Goal: Information Seeking & Learning: Learn about a topic

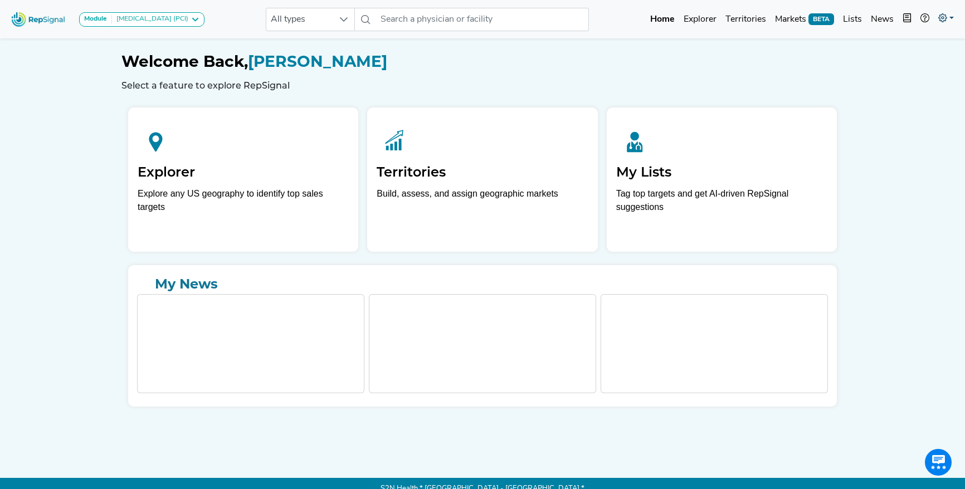
click at [948, 20] on link at bounding box center [945, 19] width 25 height 22
click at [919, 73] on link "Admin" at bounding box center [913, 70] width 88 height 22
click at [140, 22] on div "Respiratory" at bounding box center [131, 19] width 39 height 9
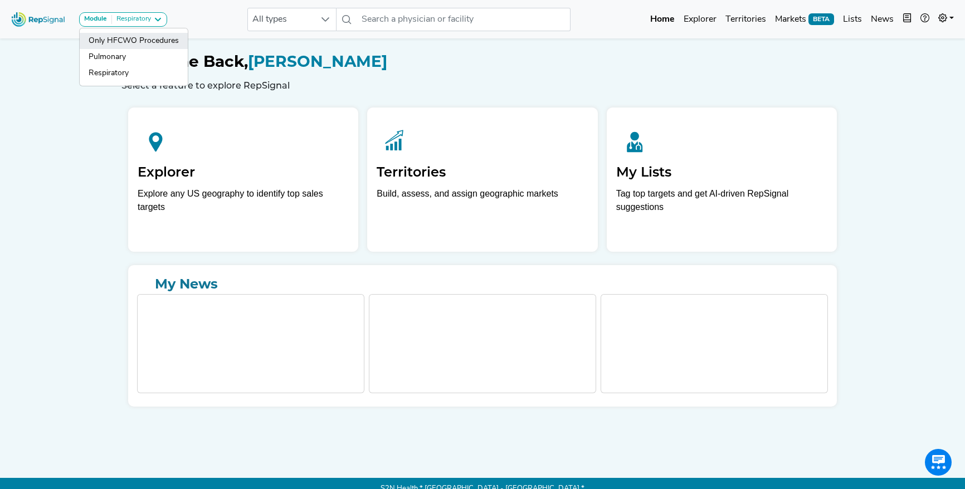
click at [141, 38] on link "Only HFCWO Procedures" at bounding box center [134, 41] width 108 height 16
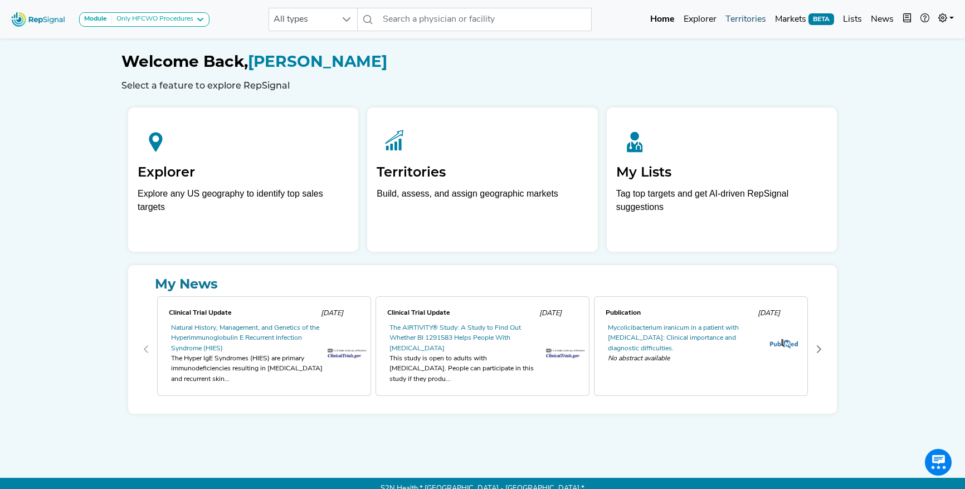
click at [735, 22] on link "Territories" at bounding box center [746, 19] width 50 height 22
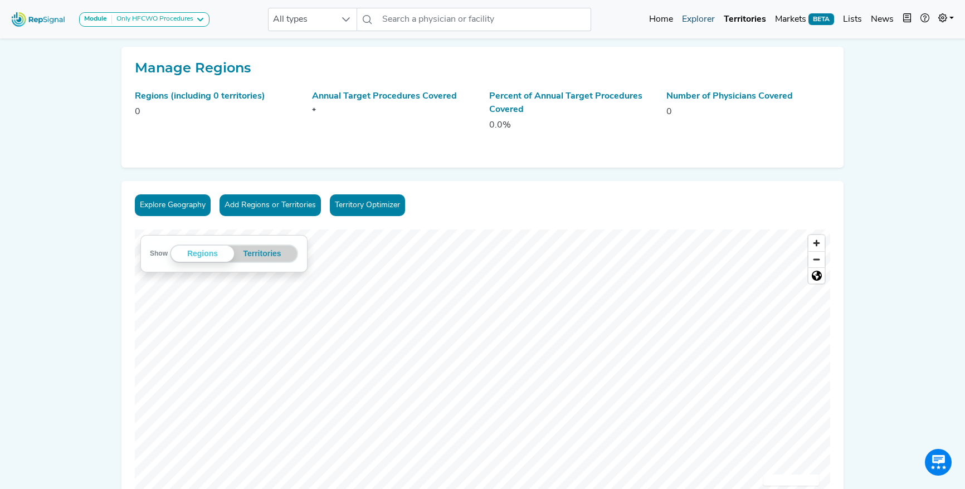
scroll to position [12, 0]
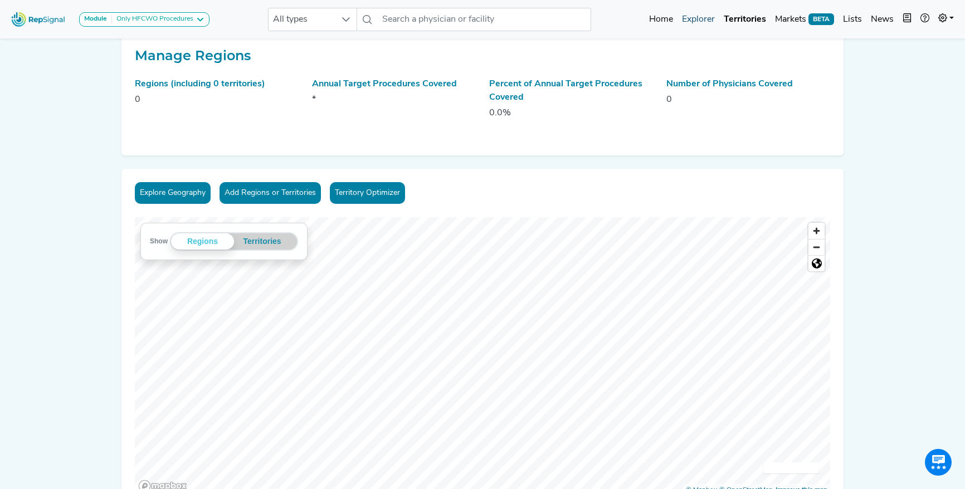
click at [698, 21] on link "Explorer" at bounding box center [698, 19] width 42 height 22
click at [702, 14] on link "Explorer" at bounding box center [698, 19] width 42 height 22
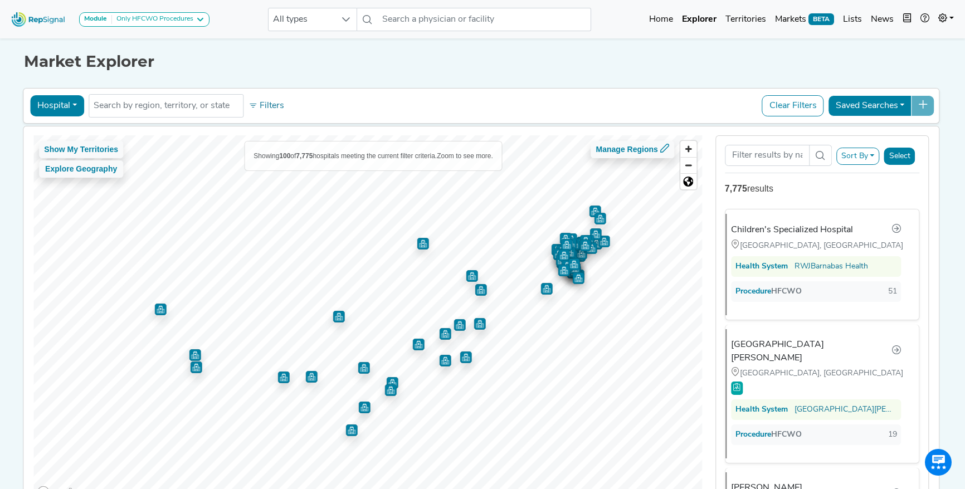
click at [69, 108] on button "Hospital" at bounding box center [57, 105] width 54 height 21
click at [70, 193] on link "Office" at bounding box center [75, 194] width 88 height 18
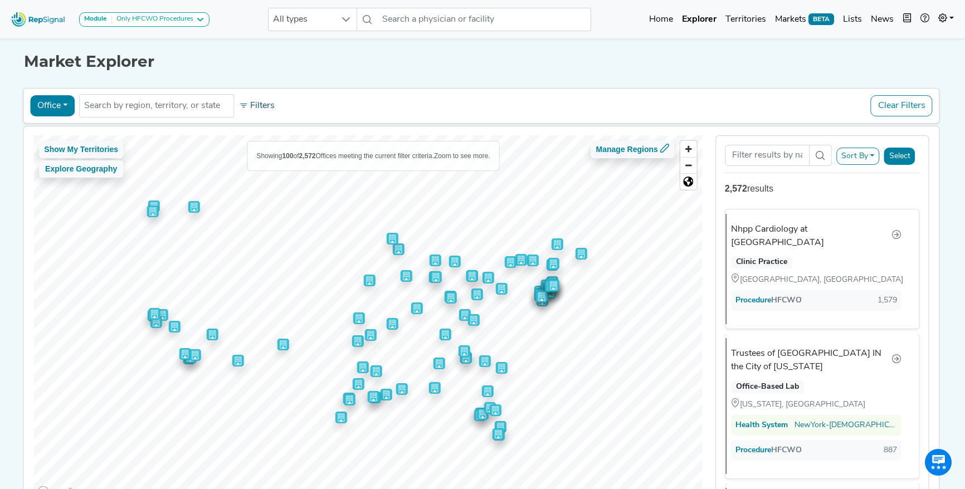
click at [262, 109] on button "Filters" at bounding box center [256, 105] width 41 height 19
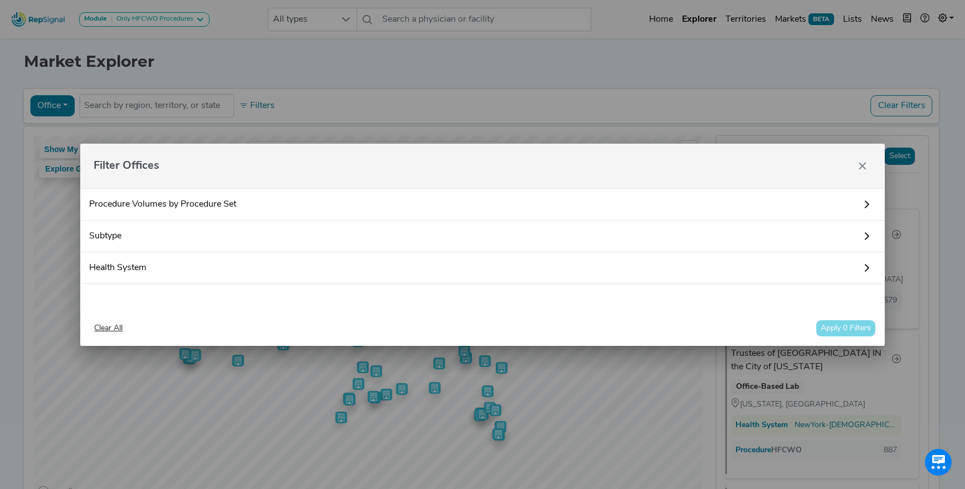
click at [226, 198] on link "Procedure Volumes by Procedure Set" at bounding box center [482, 204] width 804 height 32
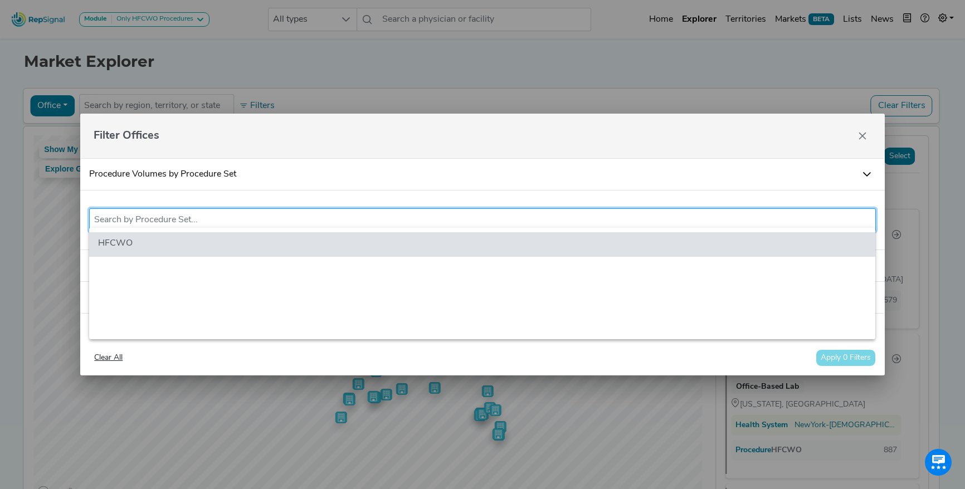
click at [244, 213] on input "text" at bounding box center [482, 219] width 776 height 13
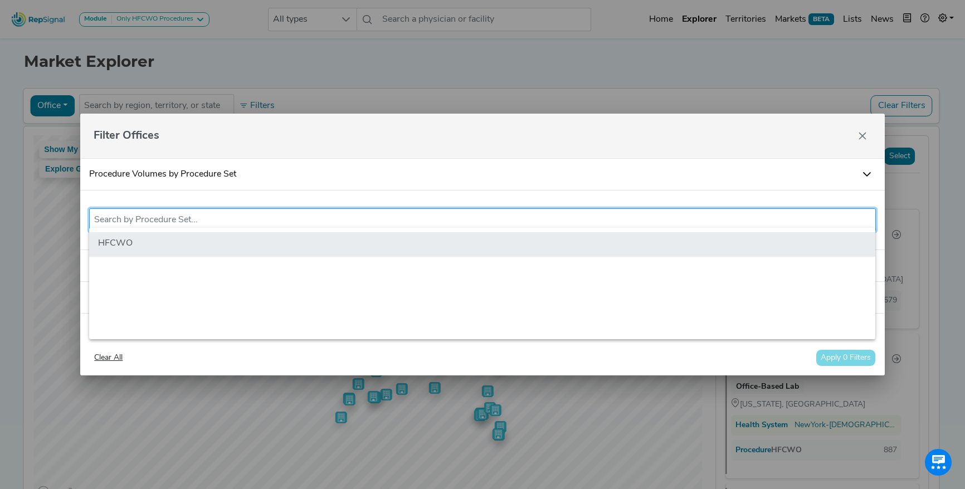
click at [203, 241] on li "HFCWO" at bounding box center [482, 244] width 786 height 25
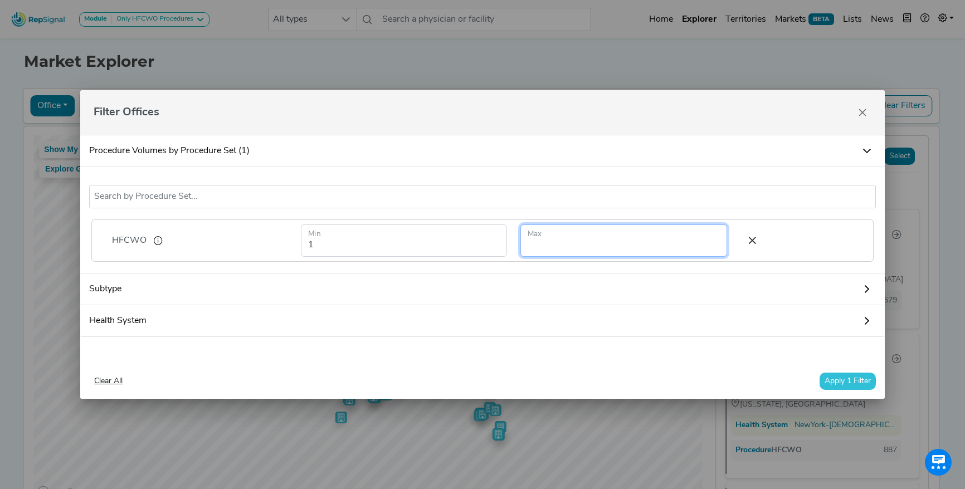
click at [561, 233] on input "number" at bounding box center [623, 240] width 207 height 32
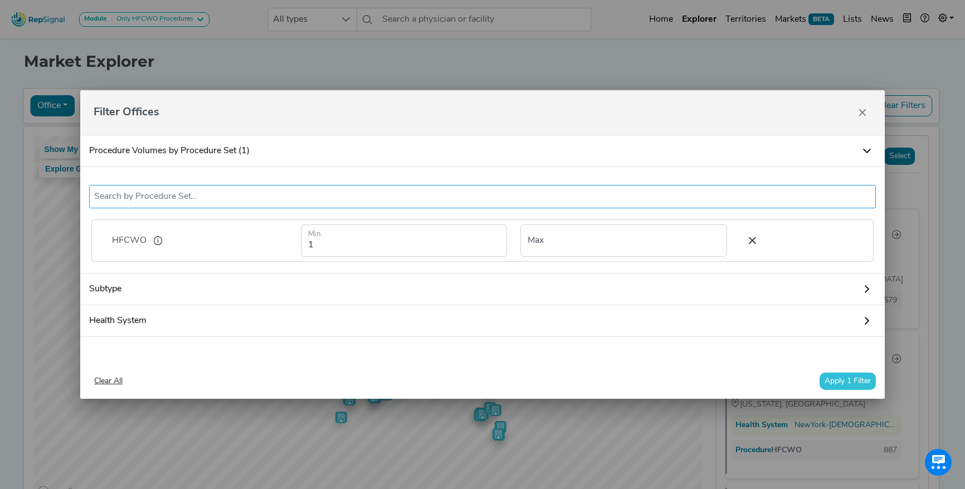
click at [446, 201] on ul "HFCWO" at bounding box center [482, 196] width 786 height 23
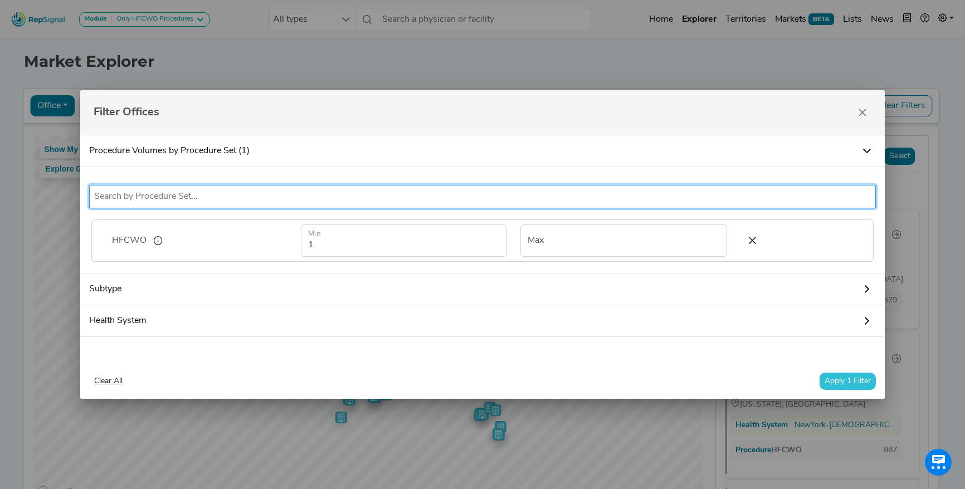
click at [842, 388] on button "Apply 1 Filter" at bounding box center [847, 381] width 56 height 17
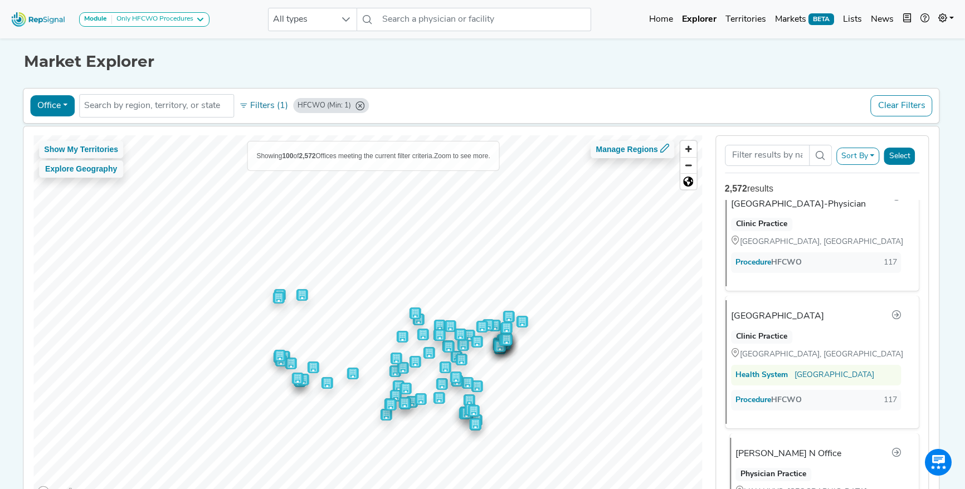
scroll to position [11838, 0]
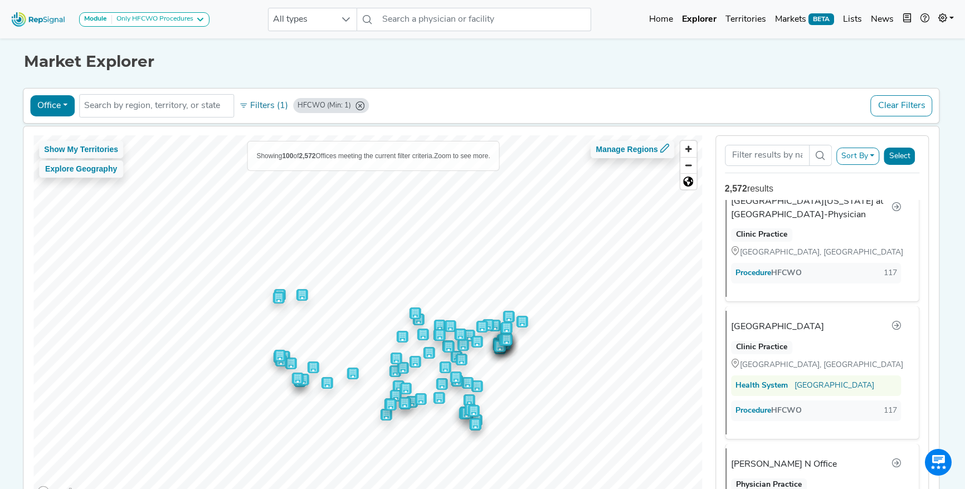
click at [60, 111] on button "Office" at bounding box center [52, 105] width 45 height 21
click at [80, 177] on link "ASC" at bounding box center [75, 177] width 88 height 18
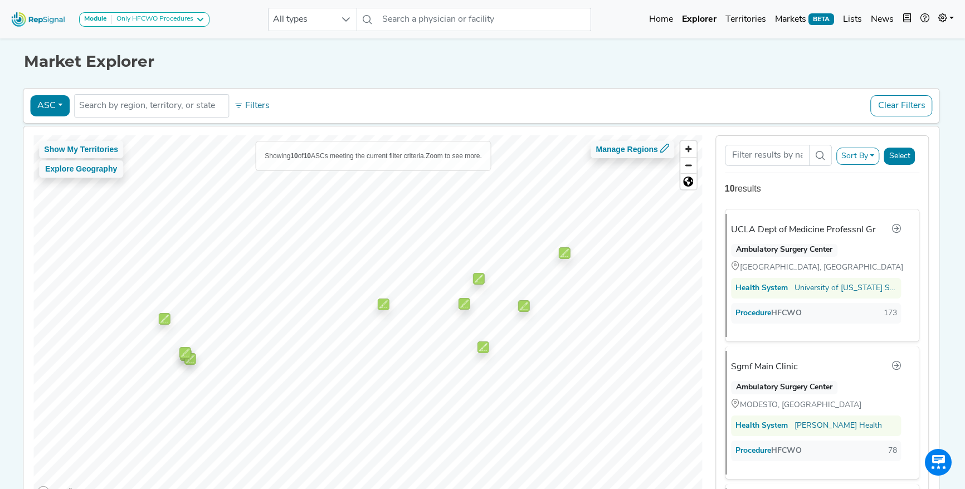
click at [41, 116] on div "ASC Physician Hospital ASC Office Health System No results found Filters Clear …" at bounding box center [481, 106] width 906 height 26
click at [49, 107] on button "ASC" at bounding box center [50, 105] width 40 height 21
click at [83, 187] on link "Office" at bounding box center [75, 194] width 88 height 18
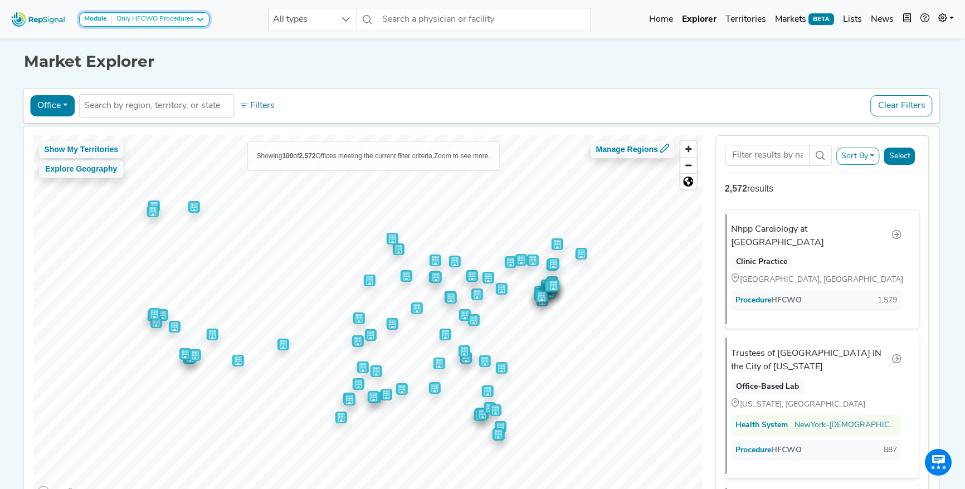
click at [178, 17] on div "Only HFCWO Procedures" at bounding box center [152, 19] width 81 height 9
click at [235, 43] on div "Market Explorer" at bounding box center [482, 54] width 916 height 36
